Goal: Task Accomplishment & Management: Manage account settings

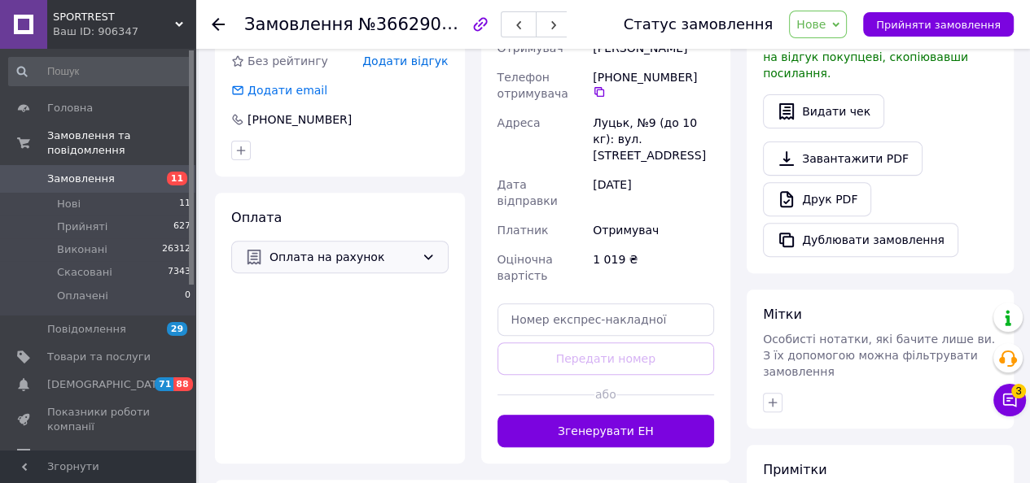
scroll to position [465, 0]
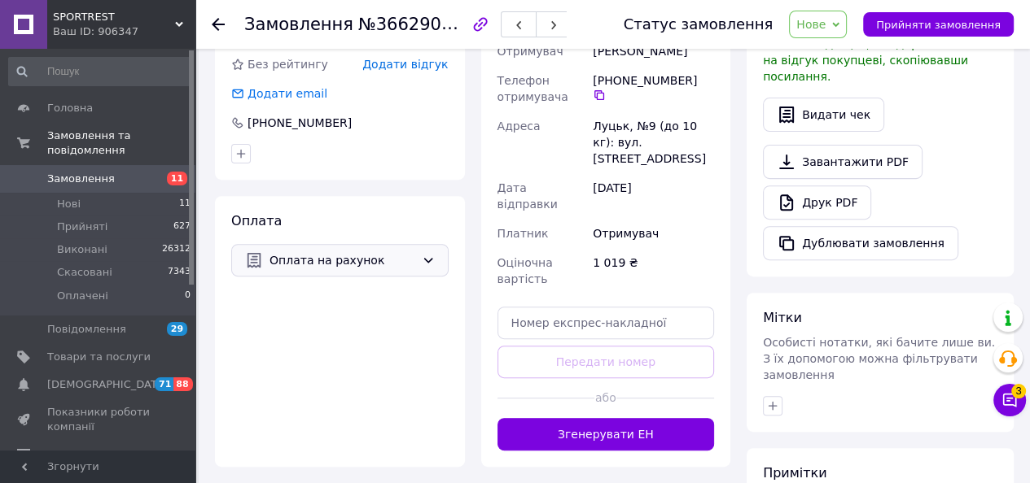
click at [418, 259] on div "Оплата на рахунок" at bounding box center [339, 260] width 217 height 33
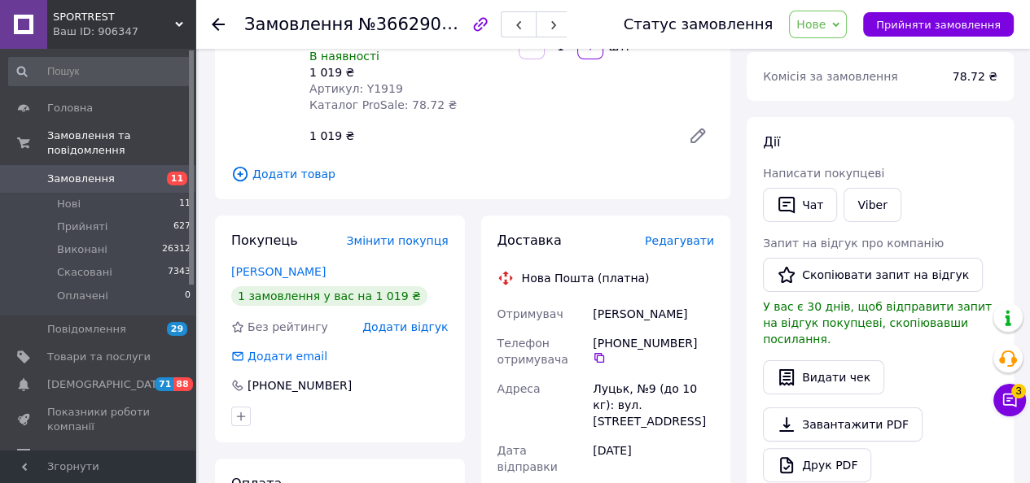
scroll to position [326, 0]
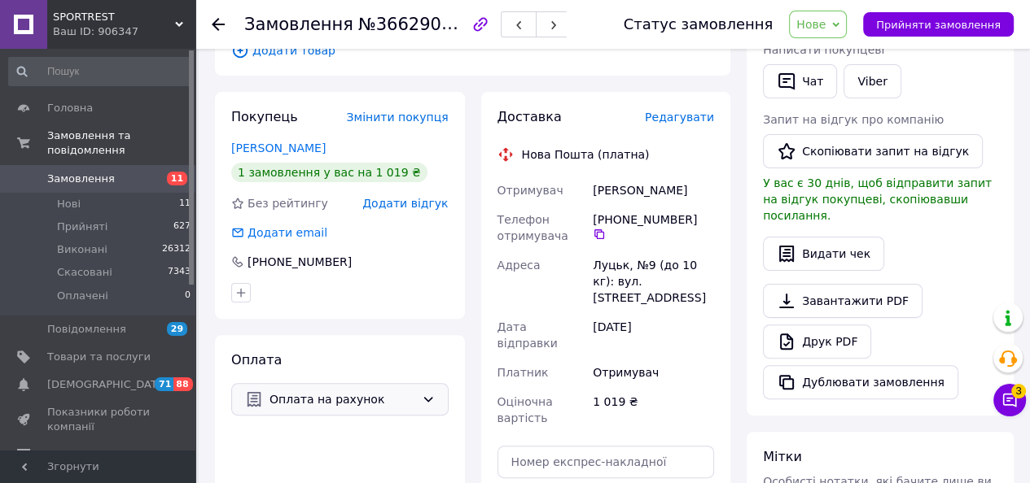
click at [381, 391] on span "Оплата на рахунок" at bounding box center [342, 400] width 146 height 18
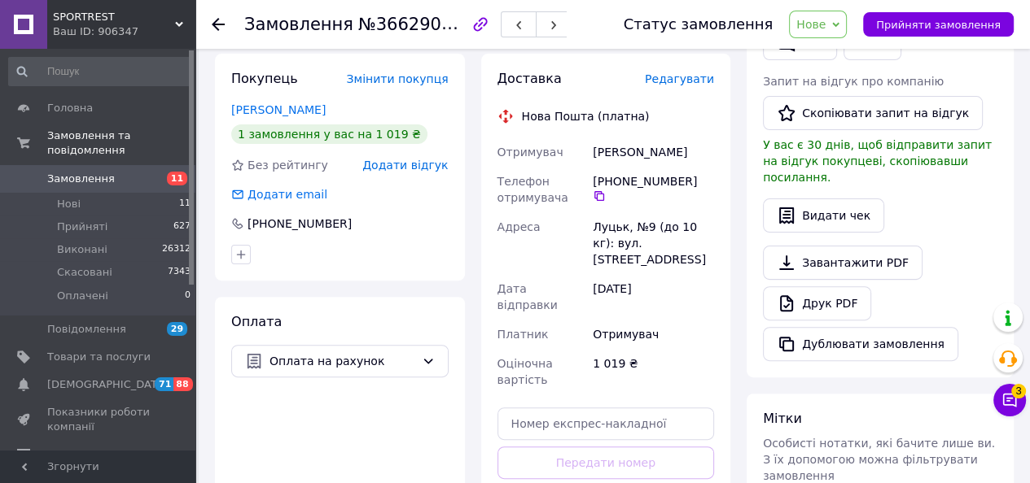
scroll to position [505, 0]
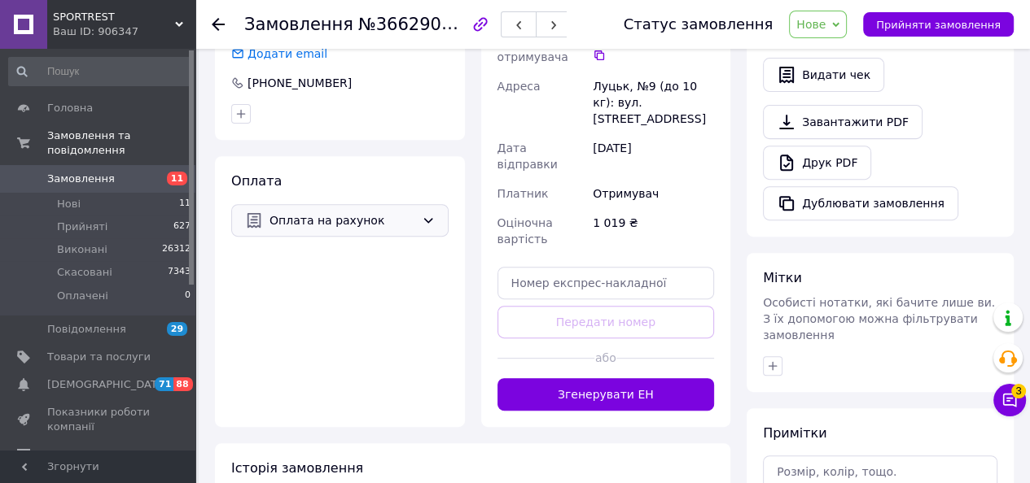
click at [428, 214] on icon at bounding box center [428, 220] width 13 height 13
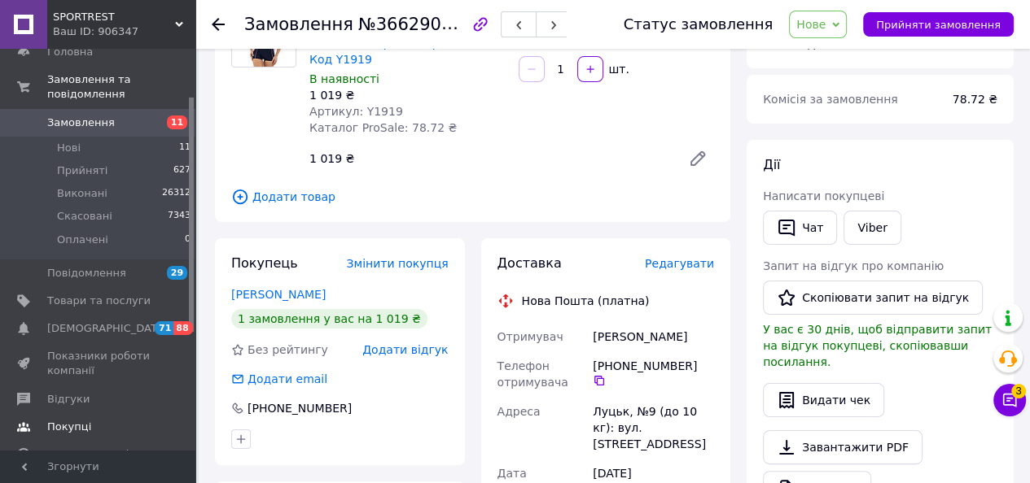
scroll to position [81, 0]
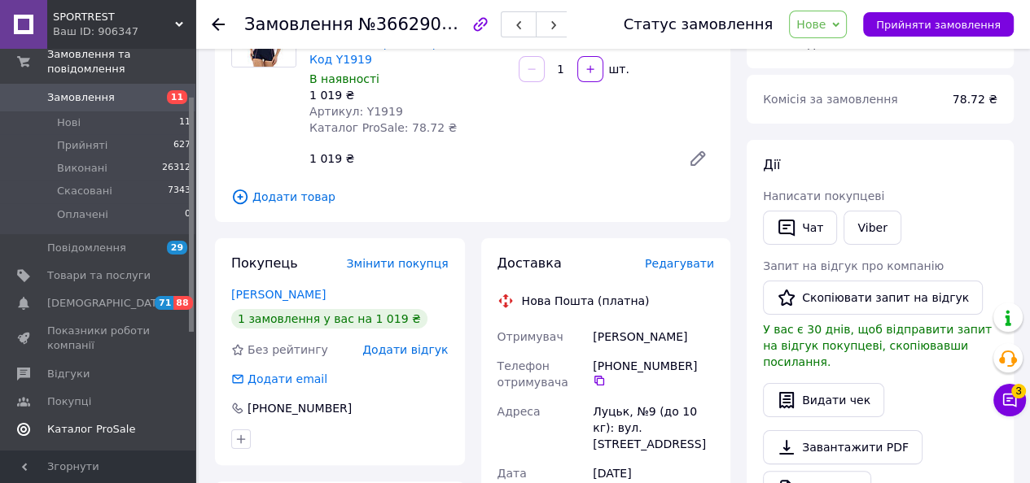
click at [112, 422] on span "Каталог ProSale" at bounding box center [91, 429] width 88 height 15
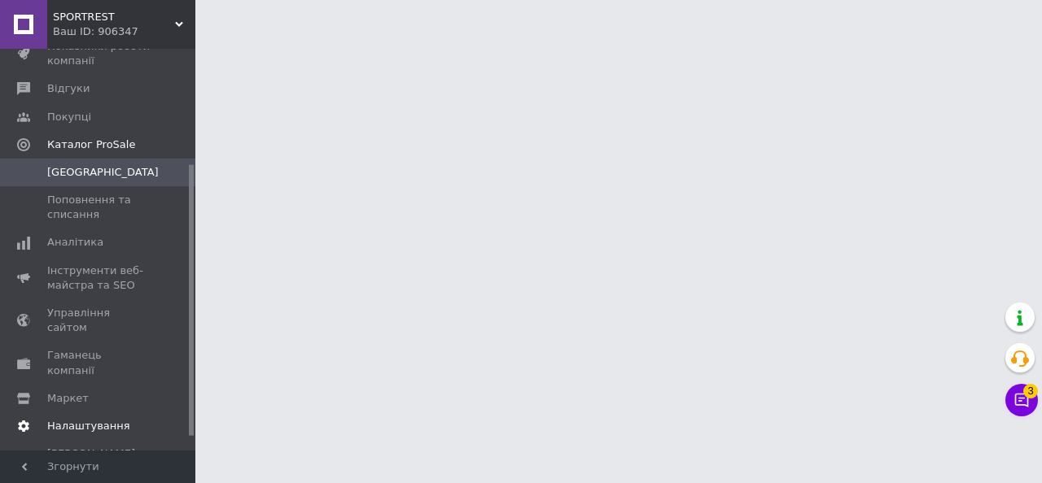
scroll to position [190, 0]
click at [89, 417] on span "Налаштування" at bounding box center [88, 424] width 83 height 15
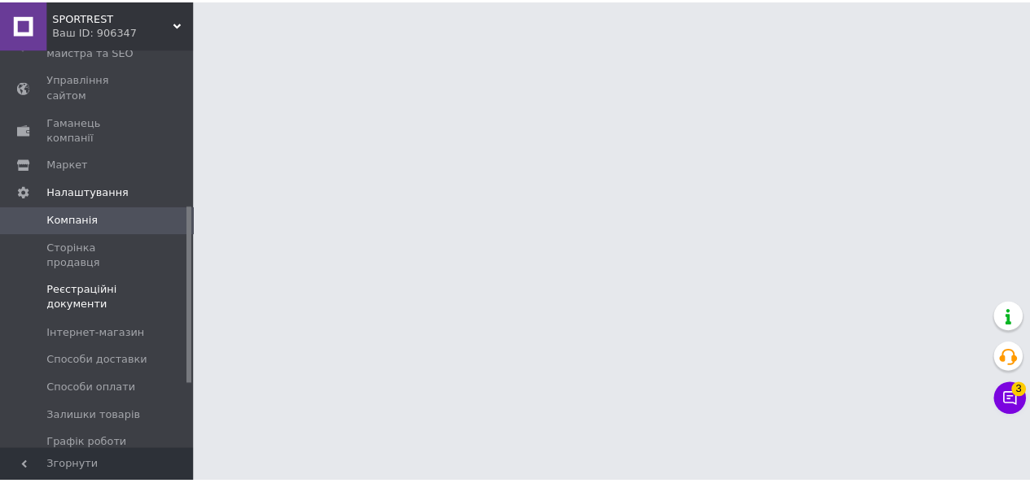
scroll to position [353, 0]
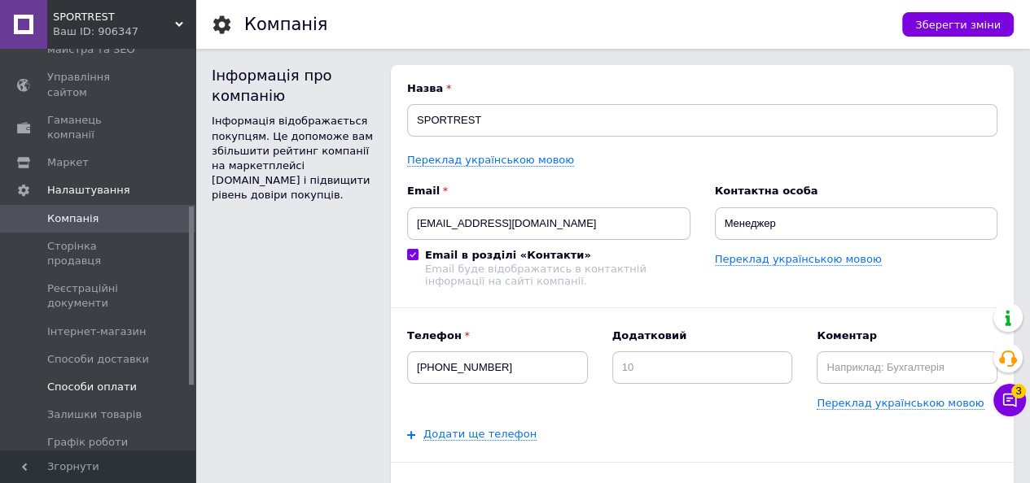
click at [112, 374] on link "Способи оплати" at bounding box center [100, 388] width 200 height 28
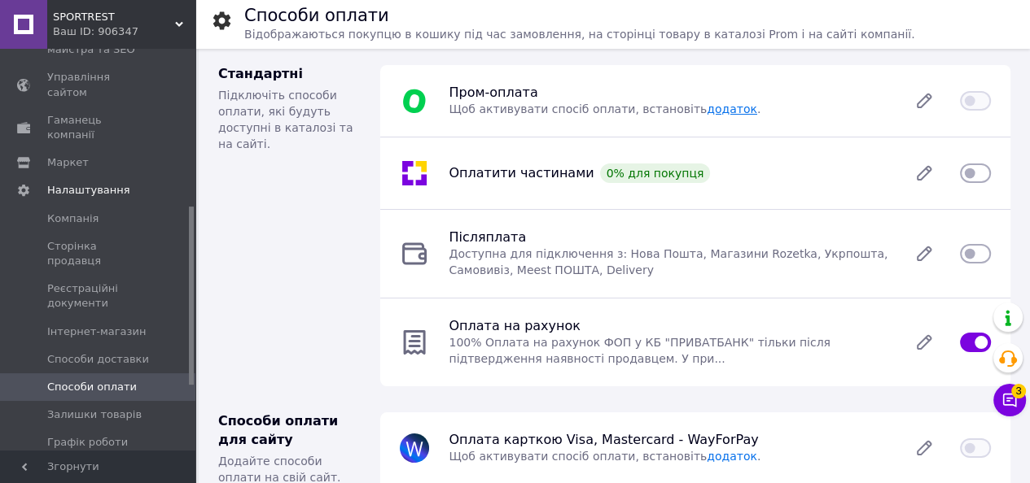
click at [706, 108] on link "додаток" at bounding box center [731, 109] width 50 height 13
click at [919, 103] on icon at bounding box center [923, 100] width 13 height 13
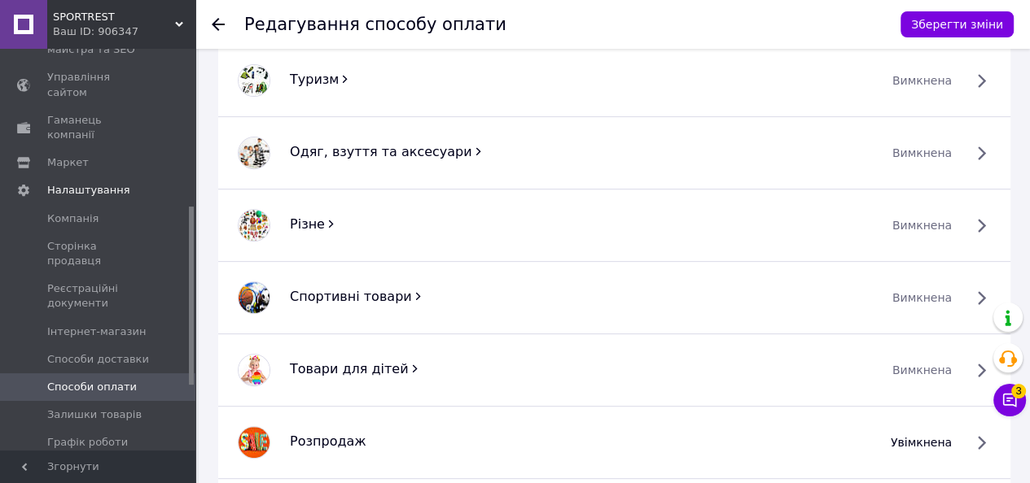
scroll to position [488, 0]
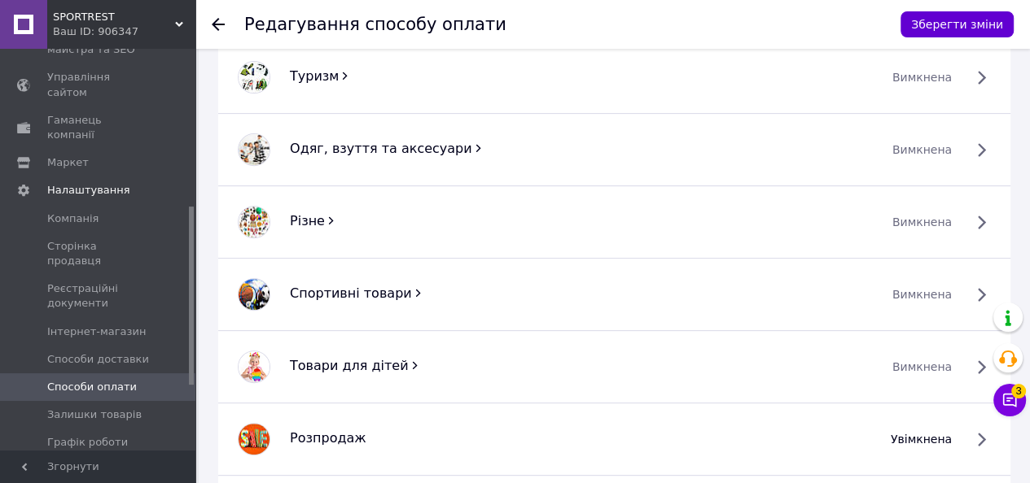
click at [945, 15] on button "Зберегти зміни" at bounding box center [956, 24] width 113 height 26
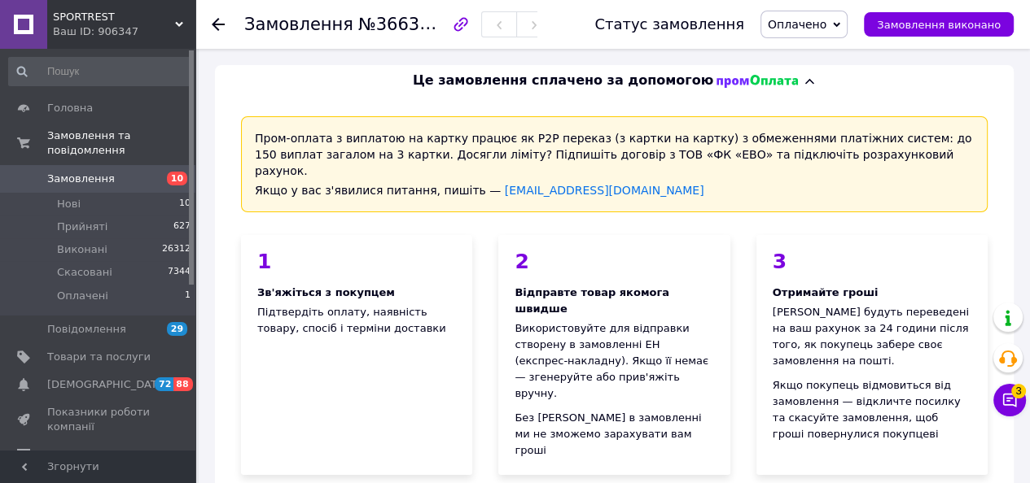
scroll to position [407, 0]
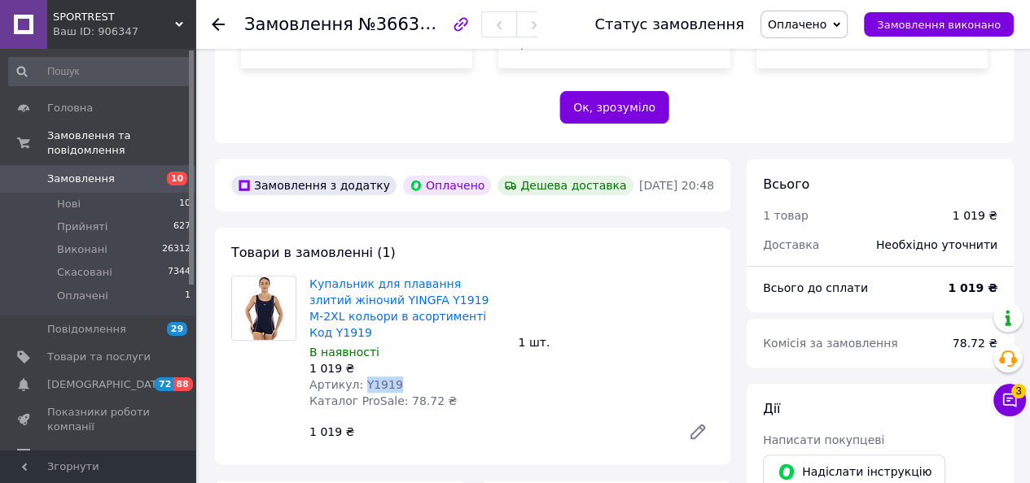
drag, startPoint x: 356, startPoint y: 336, endPoint x: 420, endPoint y: 336, distance: 63.5
click at [420, 377] on div "Артикул: Y1919" at bounding box center [407, 385] width 196 height 16
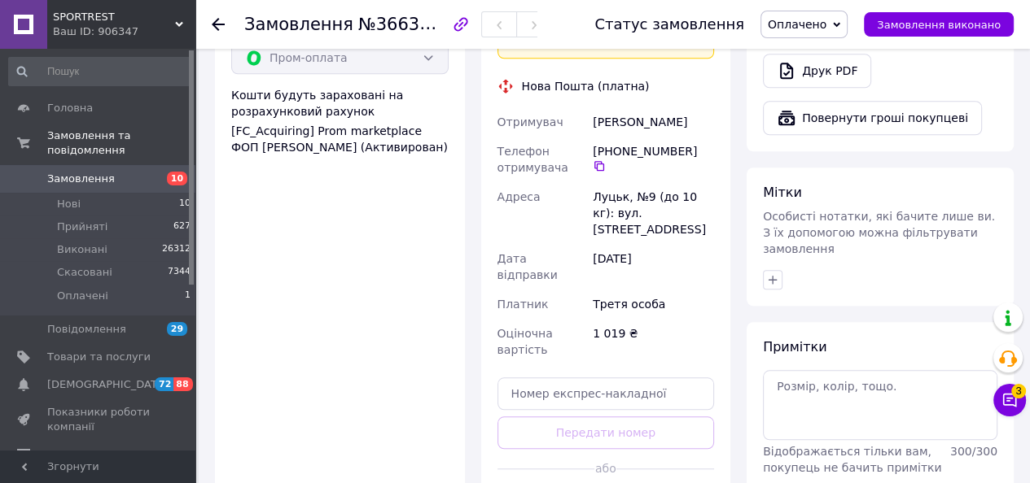
scroll to position [1139, 0]
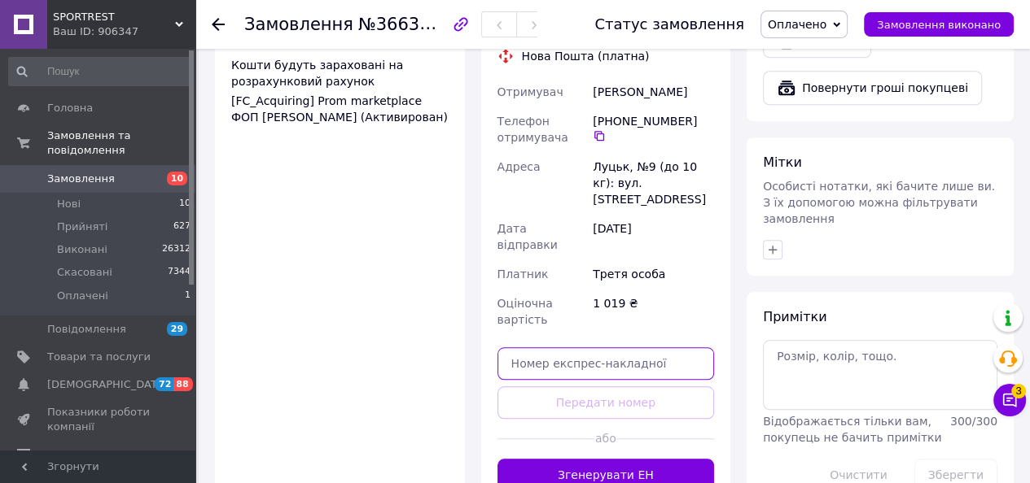
click at [601, 348] on input "text" at bounding box center [605, 364] width 217 height 33
drag, startPoint x: 607, startPoint y: 296, endPoint x: 532, endPoint y: 279, distance: 76.8
click at [532, 348] on input "text" at bounding box center [605, 364] width 217 height 33
paste input "20451269265759"
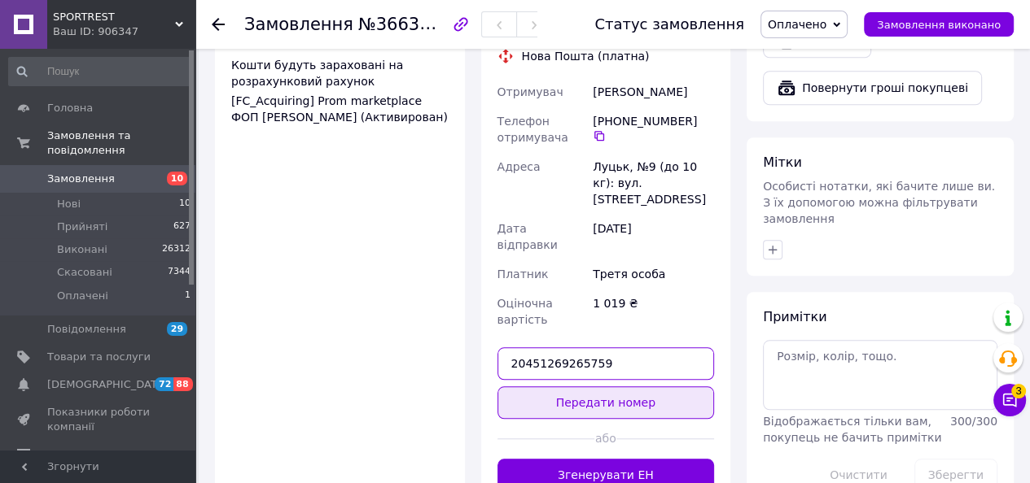
type input "20451269265759"
click at [637, 387] on button "Передати номер" at bounding box center [605, 403] width 217 height 33
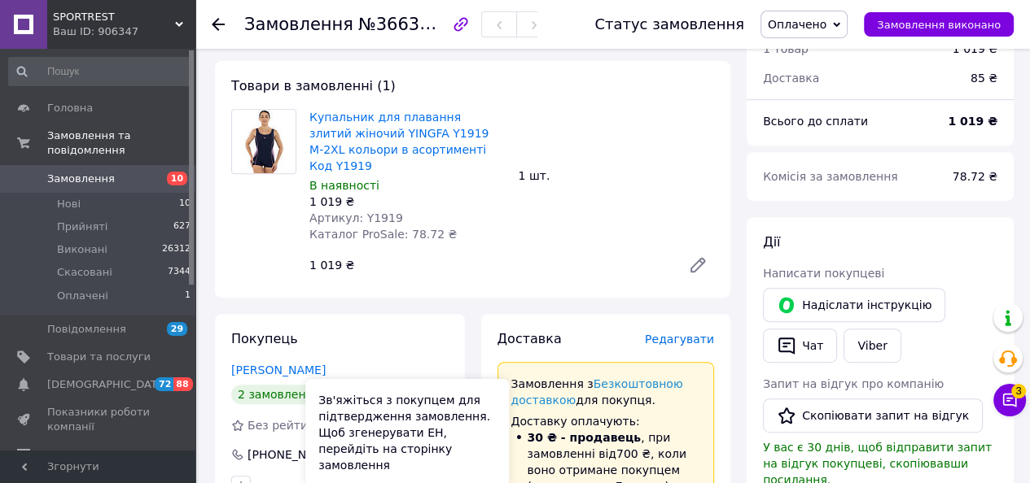
scroll to position [570, 0]
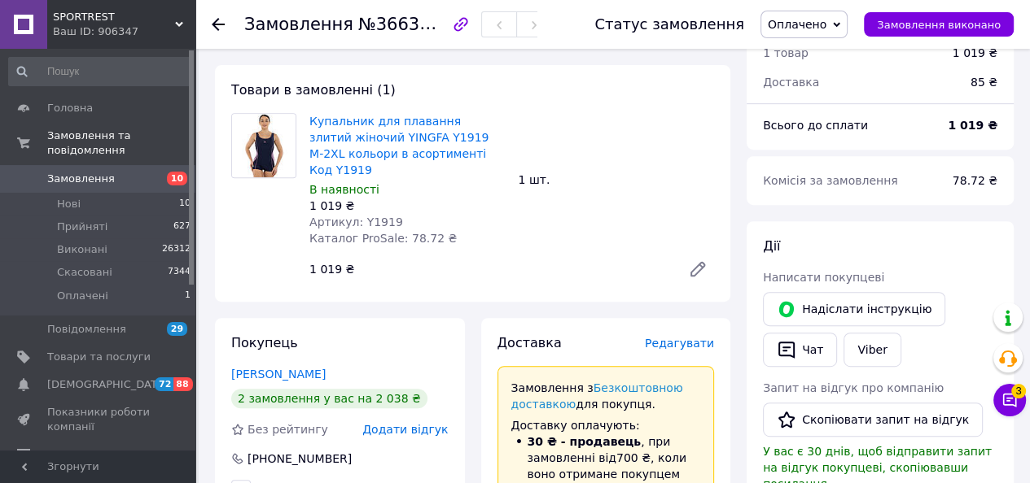
click at [221, 16] on div at bounding box center [218, 24] width 13 height 16
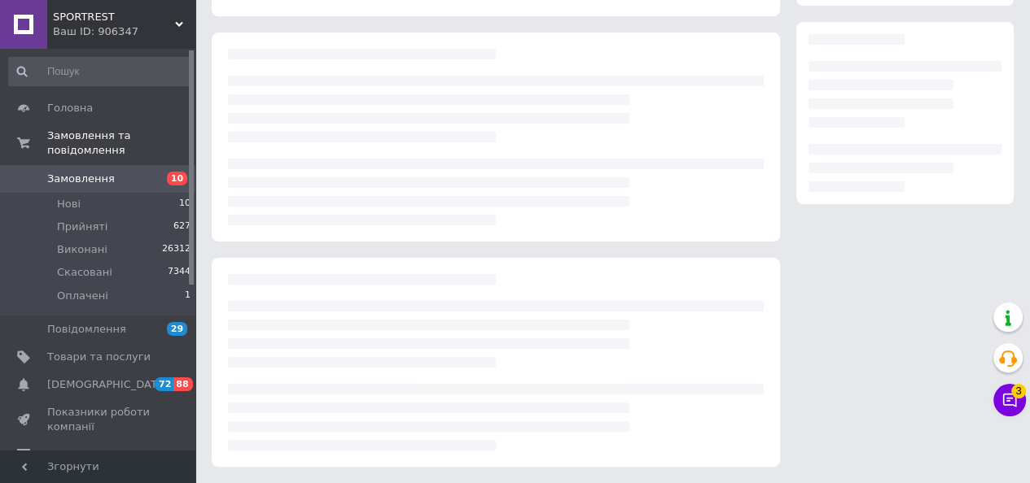
scroll to position [260, 0]
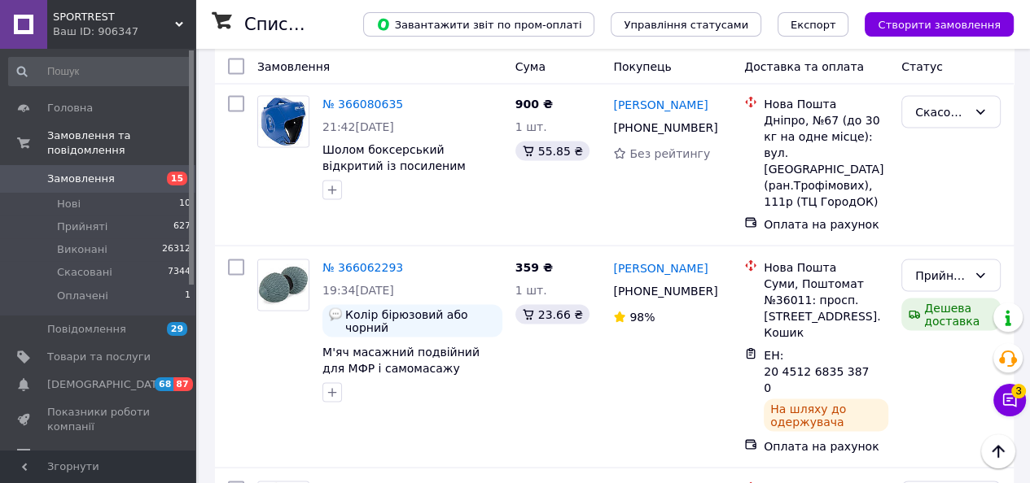
scroll to position [2849, 0]
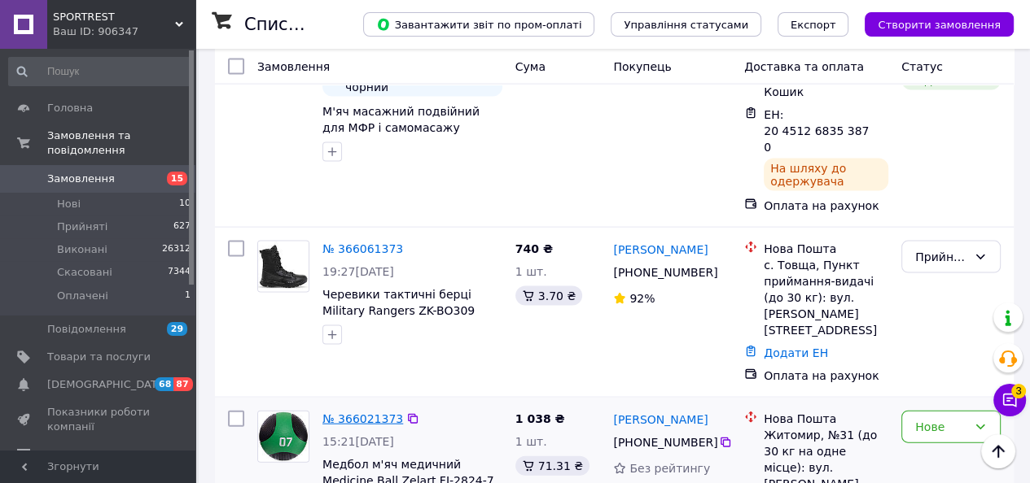
click at [370, 413] on link "№ 366021373" at bounding box center [362, 419] width 81 height 13
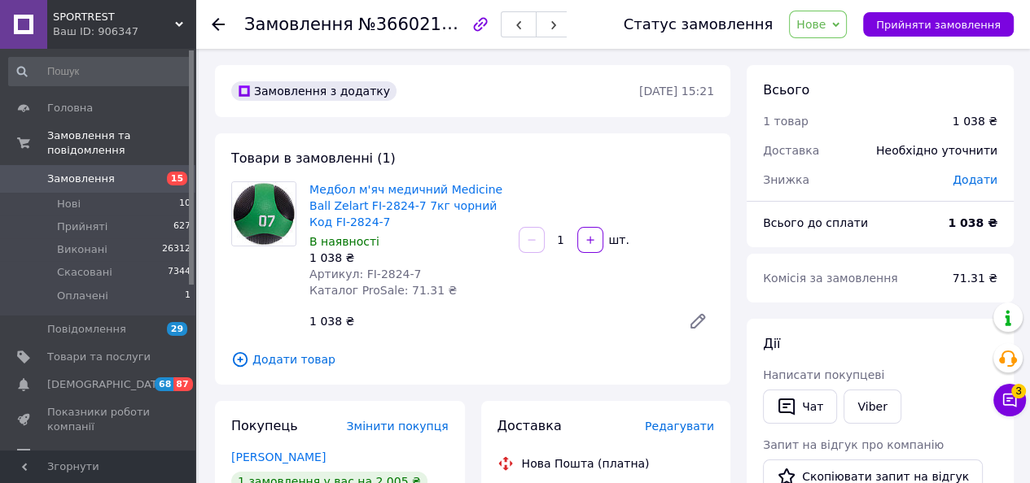
click at [470, 18] on icon "button" at bounding box center [480, 25] width 20 height 20
click at [228, 24] on div at bounding box center [228, 24] width 33 height 49
click at [216, 21] on icon at bounding box center [218, 24] width 13 height 13
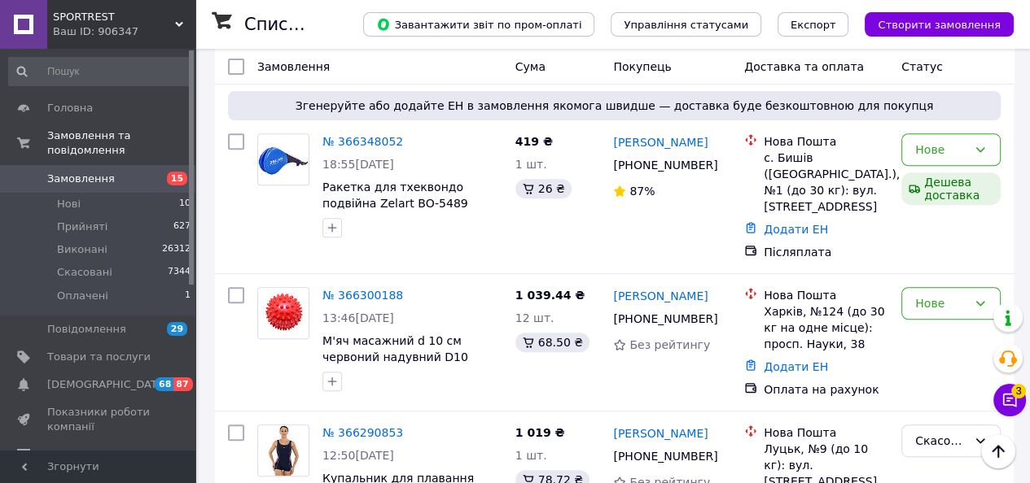
scroll to position [488, 0]
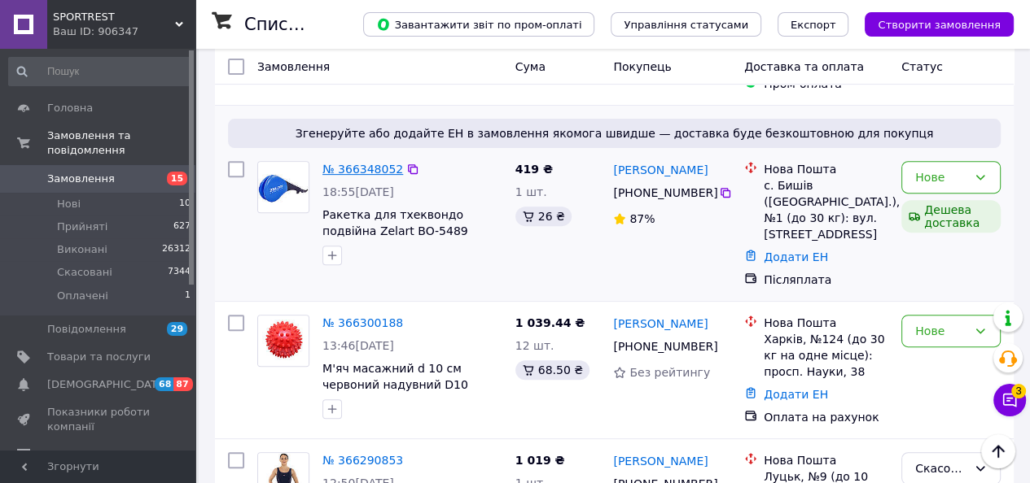
click at [378, 163] on link "№ 366348052" at bounding box center [362, 169] width 81 height 13
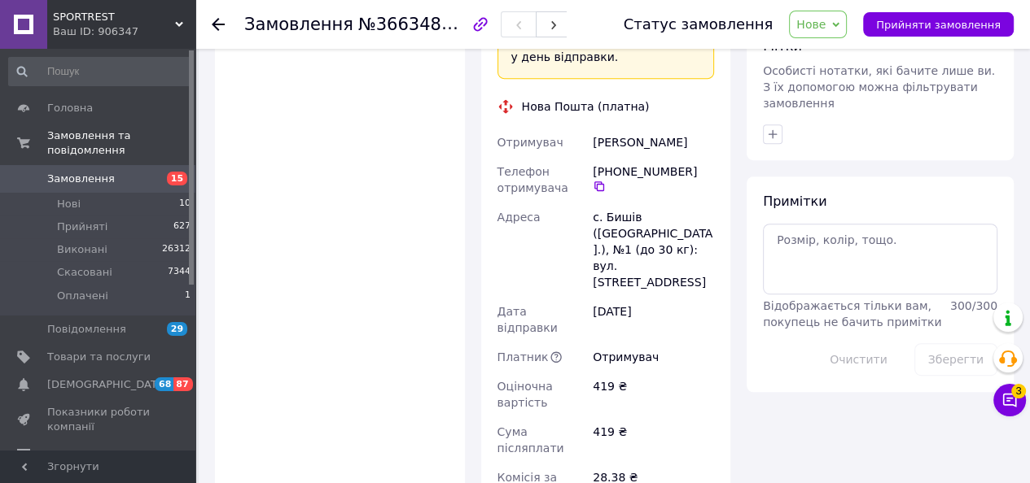
scroll to position [895, 0]
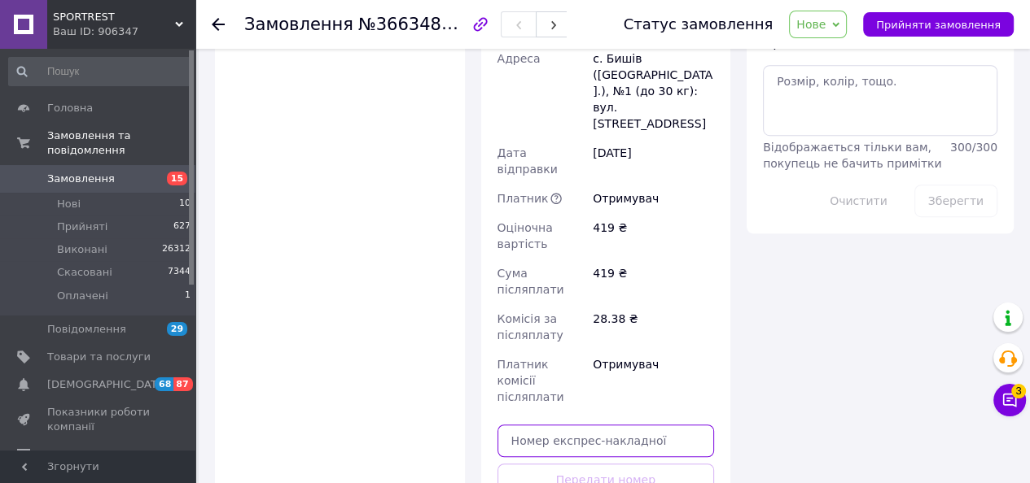
click at [597, 425] on input "text" at bounding box center [605, 441] width 217 height 33
paste input "20451269267894"
type input "20451269267894"
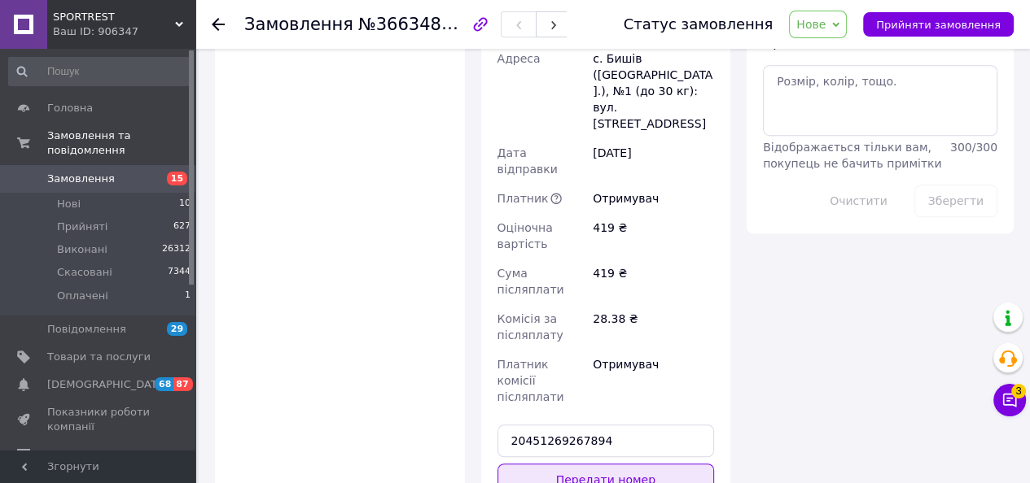
click at [667, 464] on button "Передати номер" at bounding box center [605, 480] width 217 height 33
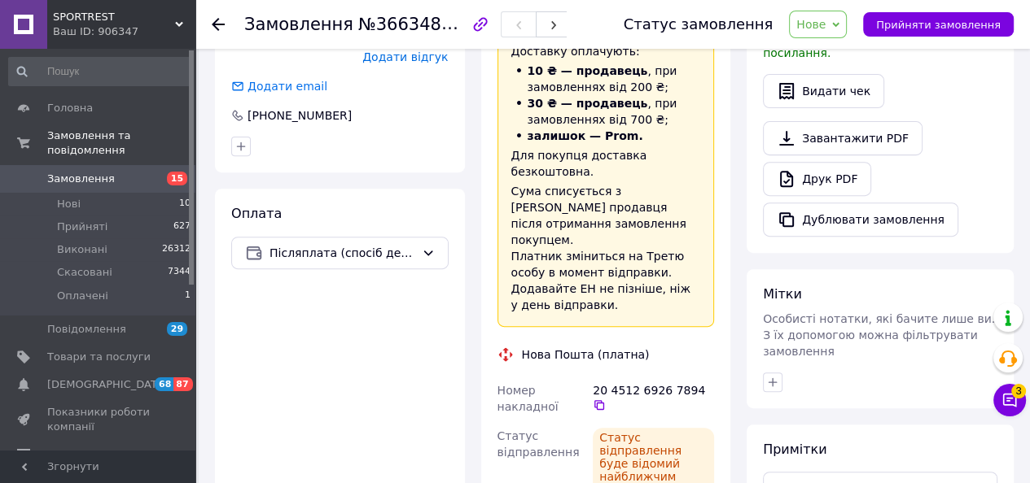
scroll to position [326, 0]
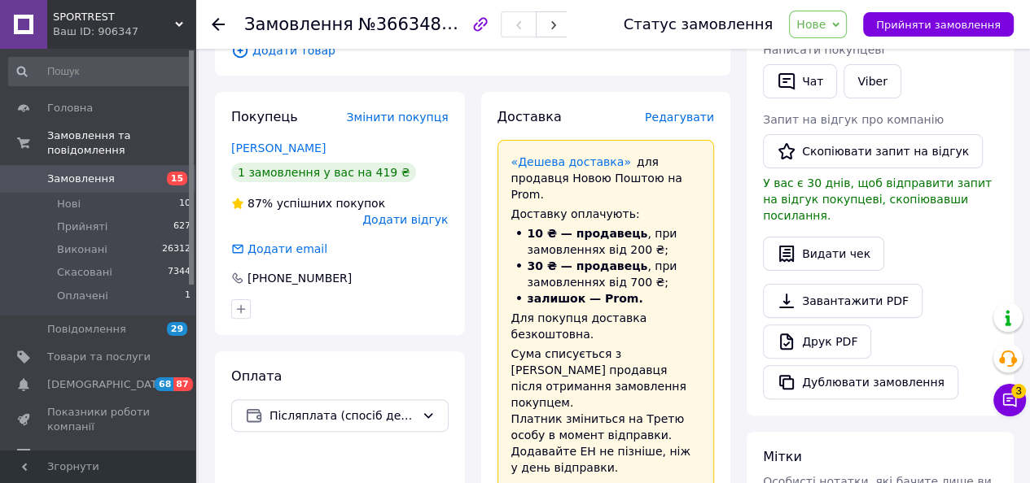
click at [825, 28] on span "Нове" at bounding box center [810, 24] width 29 height 13
click at [835, 56] on li "Прийнято" at bounding box center [826, 57] width 75 height 24
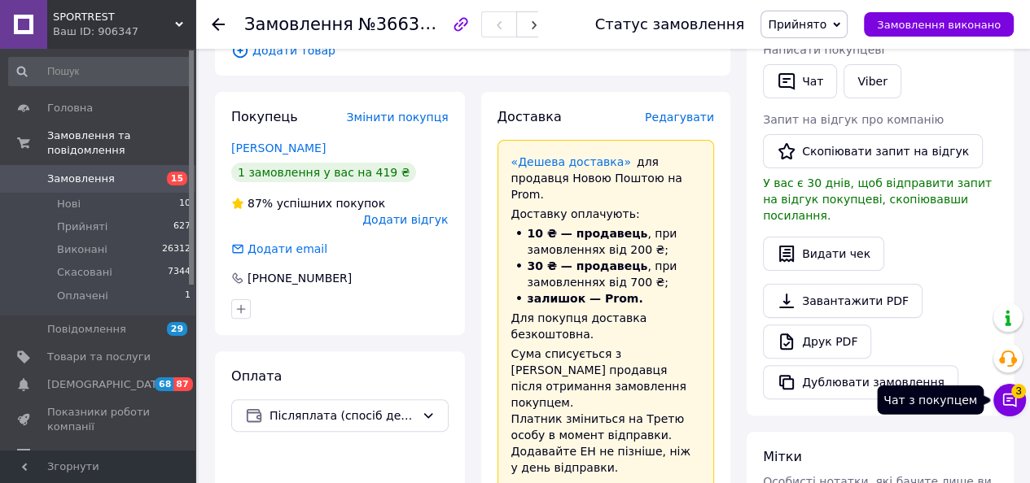
click at [1016, 405] on icon at bounding box center [1010, 401] width 14 height 14
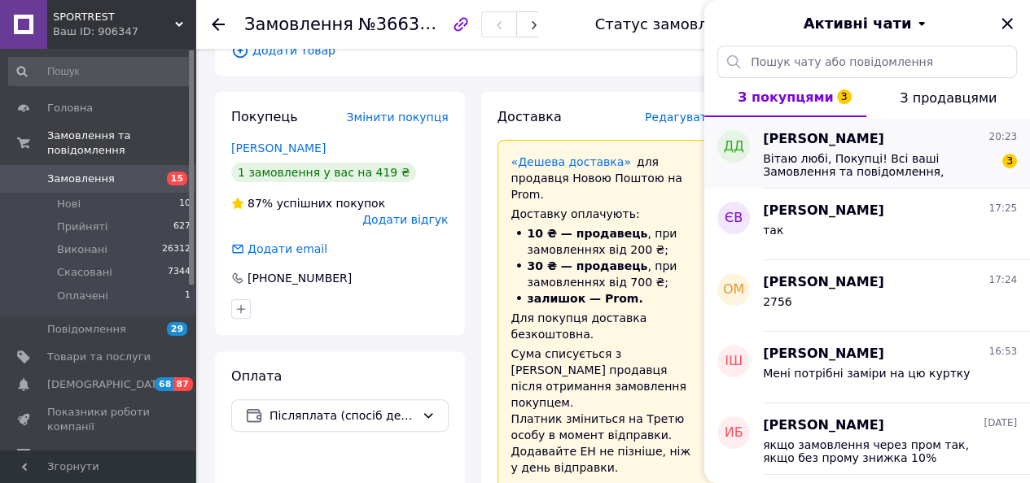
click at [901, 166] on span "Вітаю любі, Покупці! Всі ваші Замовлення та повідомлення, надіслані у не робочи…" at bounding box center [878, 165] width 231 height 26
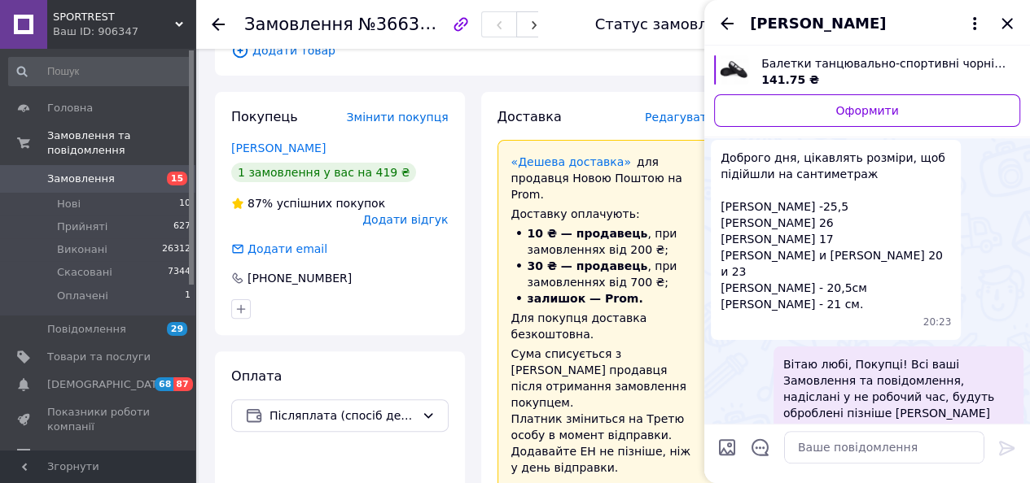
scroll to position [458, 0]
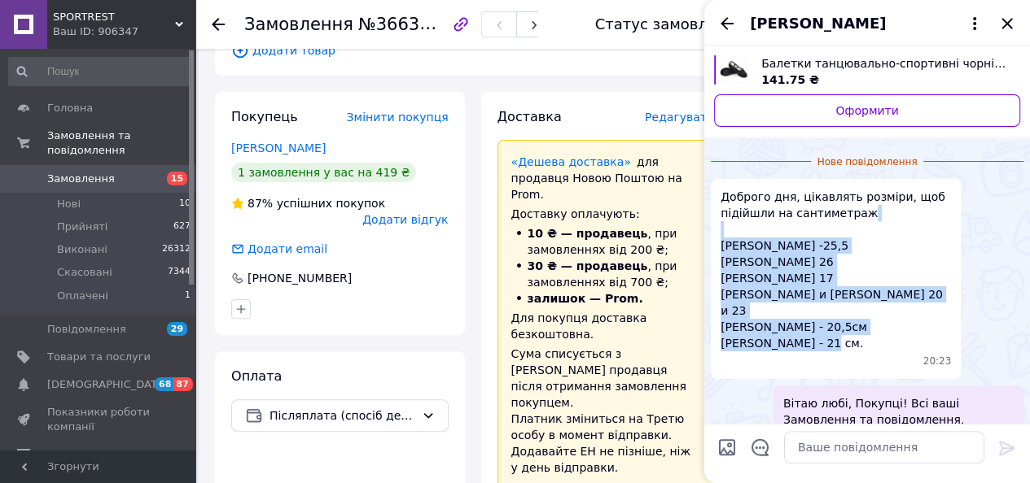
drag, startPoint x: 838, startPoint y: 310, endPoint x: 728, endPoint y: 212, distance: 147.0
click at [728, 212] on span "Доброго дня, цікавлять розміри, щоб підійшли на сантиметраж ВАКАРЕНКО -25,5 Ник…" at bounding box center [835, 270] width 230 height 163
drag, startPoint x: 752, startPoint y: 237, endPoint x: 886, endPoint y: 234, distance: 133.5
click at [886, 234] on span "Доброго дня, цікавлять розміри, щоб підійшли на сантиметраж ВАКАРЕНКО -25,5 Ник…" at bounding box center [835, 270] width 230 height 163
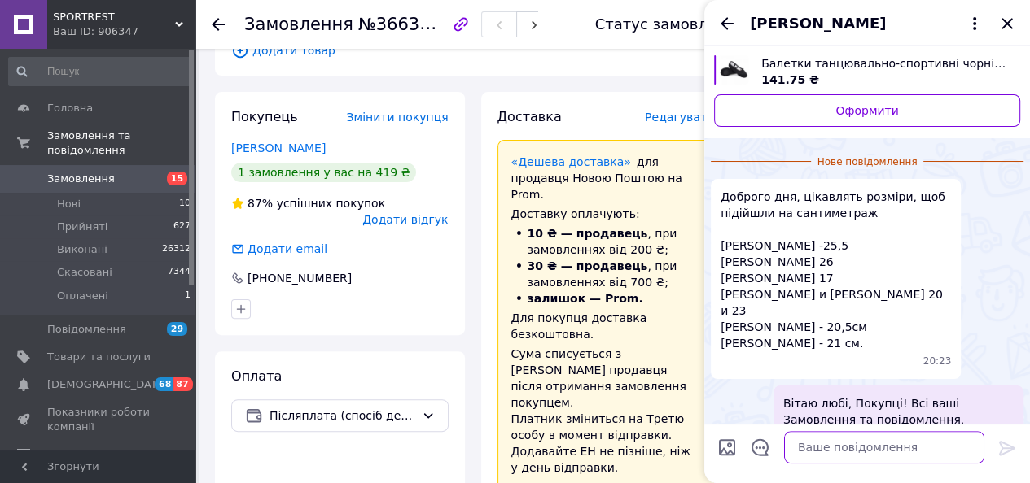
click at [829, 448] on textarea at bounding box center [884, 447] width 200 height 33
drag, startPoint x: 889, startPoint y: 448, endPoint x: 743, endPoint y: 438, distance: 146.1
click at [743, 438] on div "17,20,20,5,21,23,25,5,26 17,20,20,5,21,23,25,5,26" at bounding box center [867, 448] width 313 height 46
type textarea "17,20,20,5,21,23,25,5,26"
click at [1005, 451] on icon at bounding box center [1007, 449] width 20 height 20
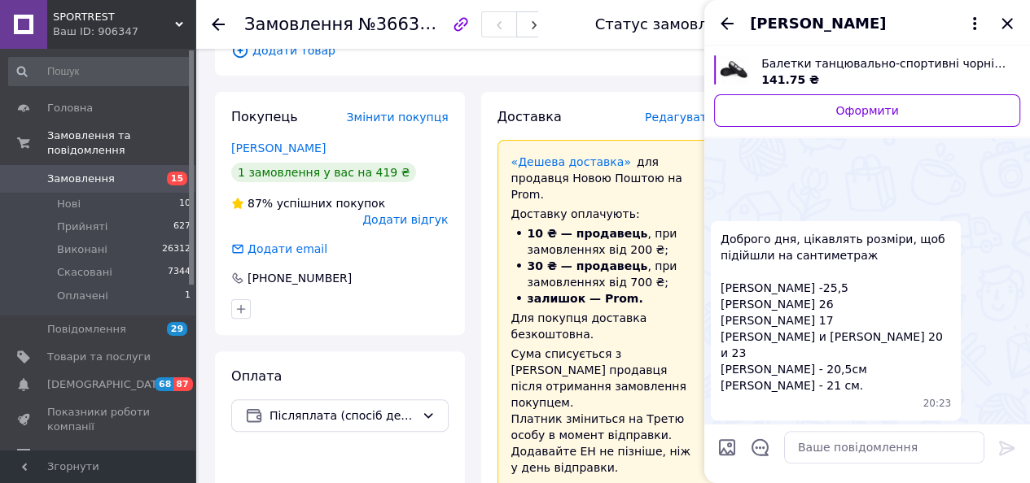
scroll to position [551, 0]
